Goal: Check status: Check status

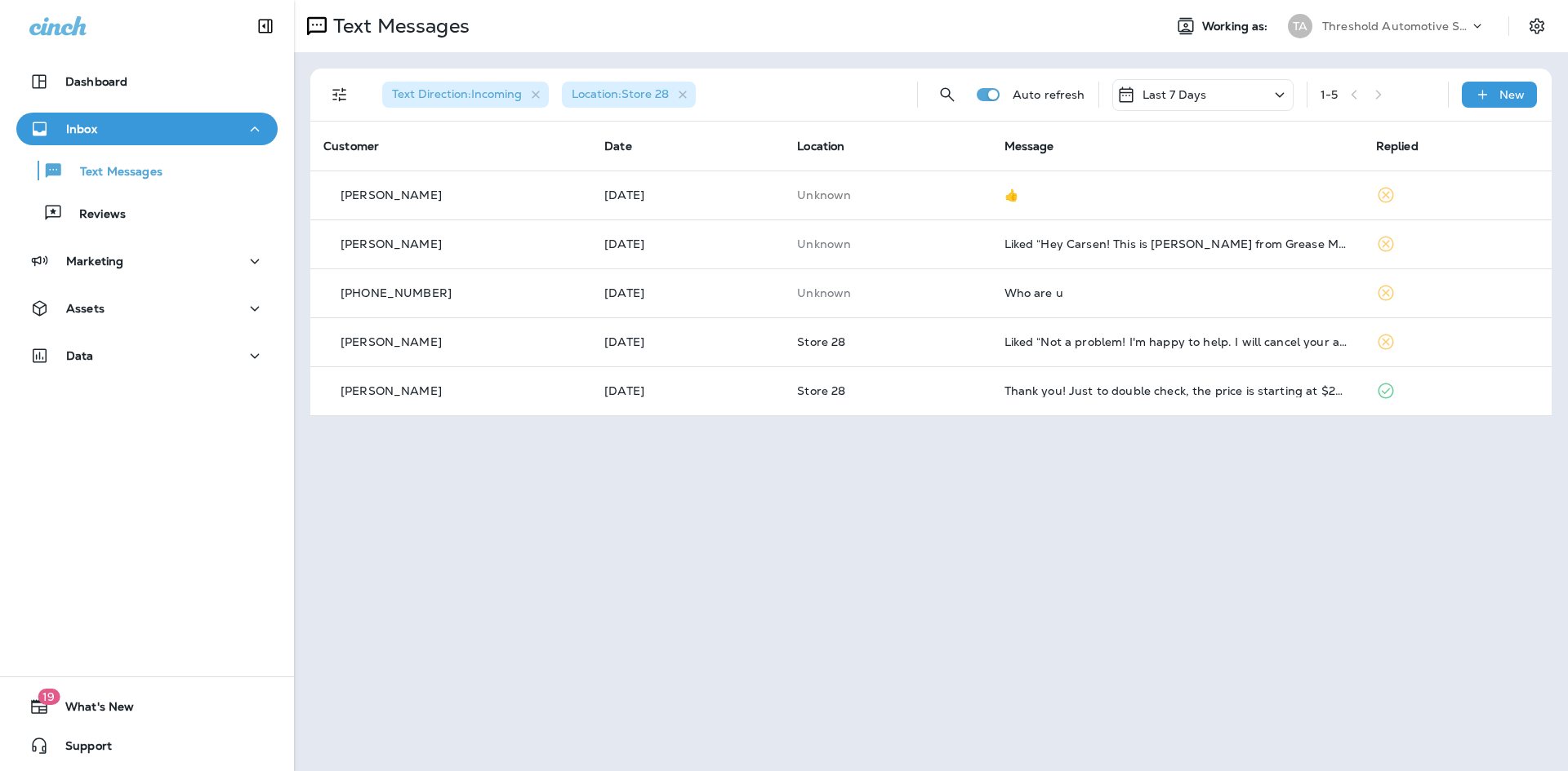
click at [187, 218] on div "Reviews" at bounding box center [147, 212] width 248 height 24
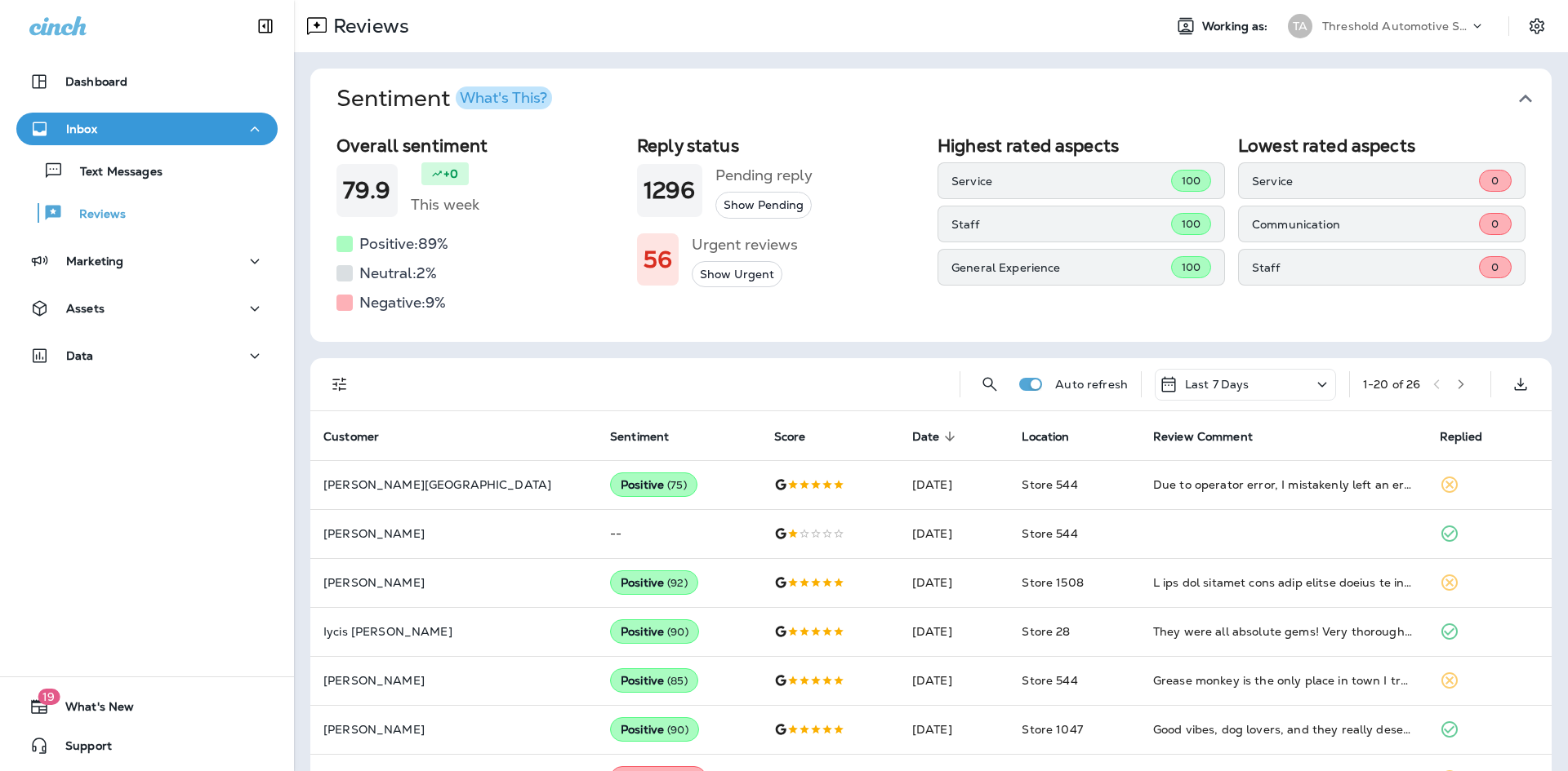
click at [1515, 102] on icon "button" at bounding box center [1525, 98] width 26 height 26
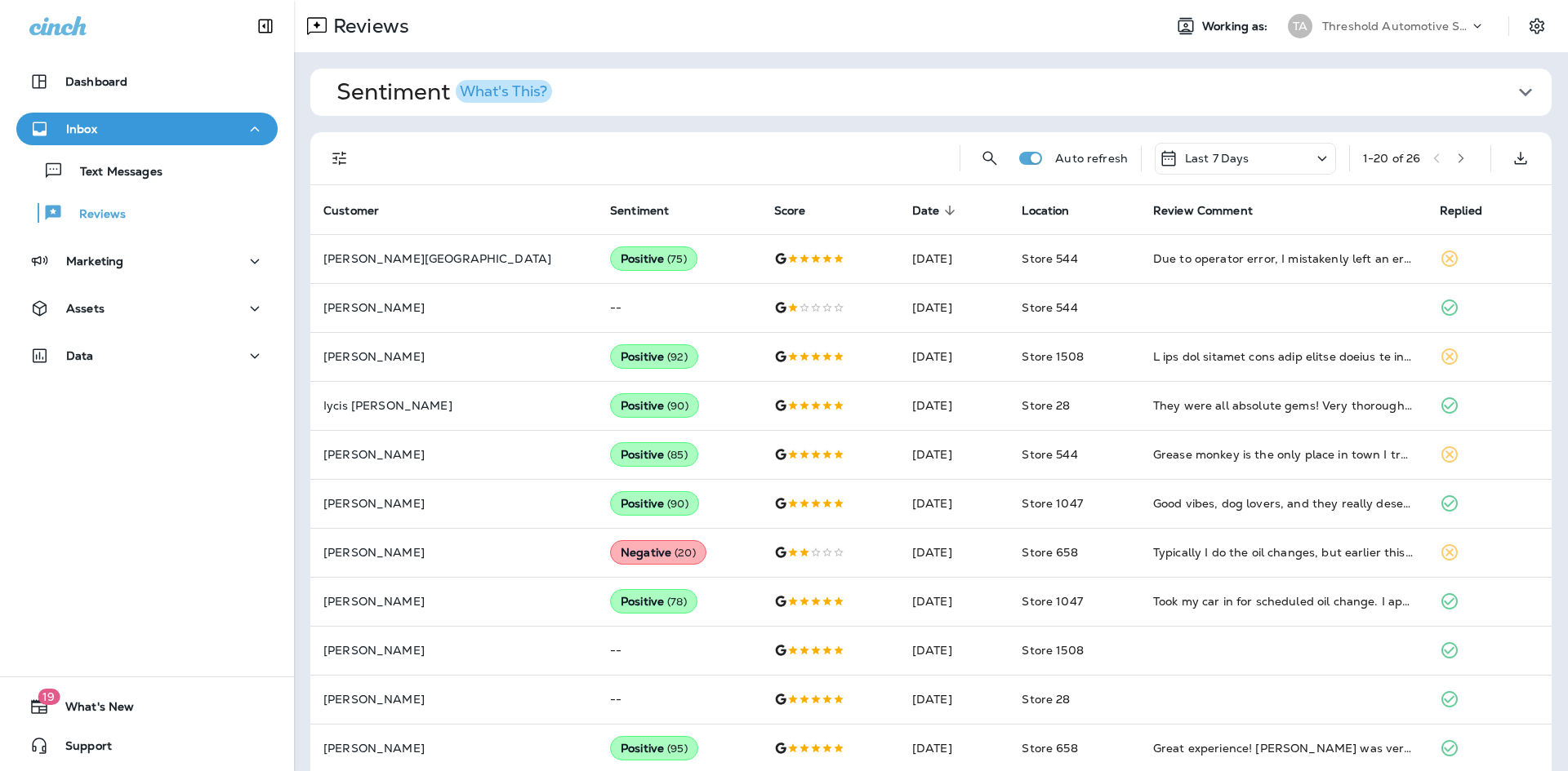
click at [215, 192] on div "Text Messages Reviews" at bounding box center [147, 187] width 262 height 85
click at [215, 181] on div "Text Messages" at bounding box center [147, 170] width 248 height 24
